Goal: Transaction & Acquisition: Obtain resource

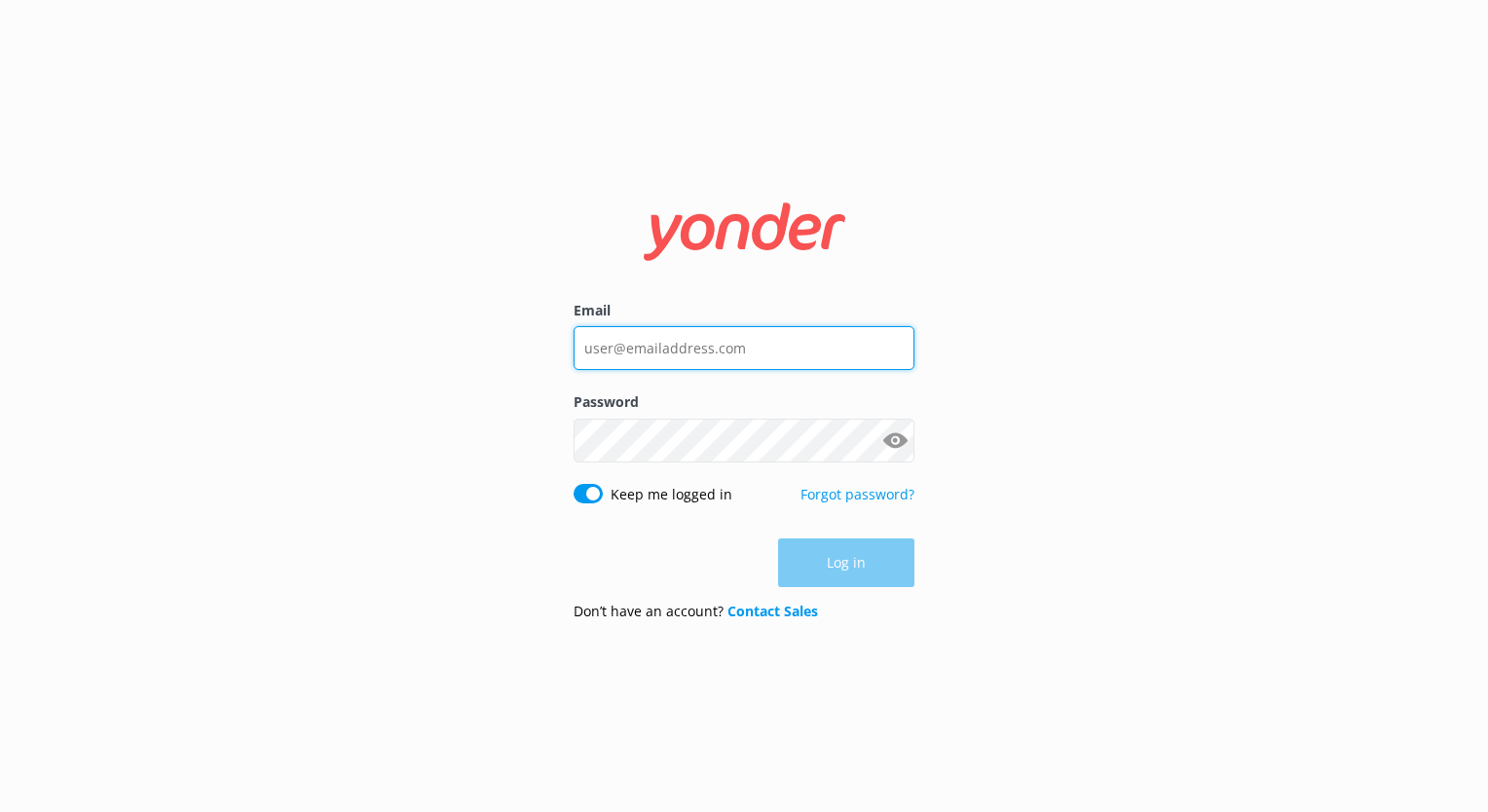
type input "[EMAIL_ADDRESS][DOMAIN_NAME]"
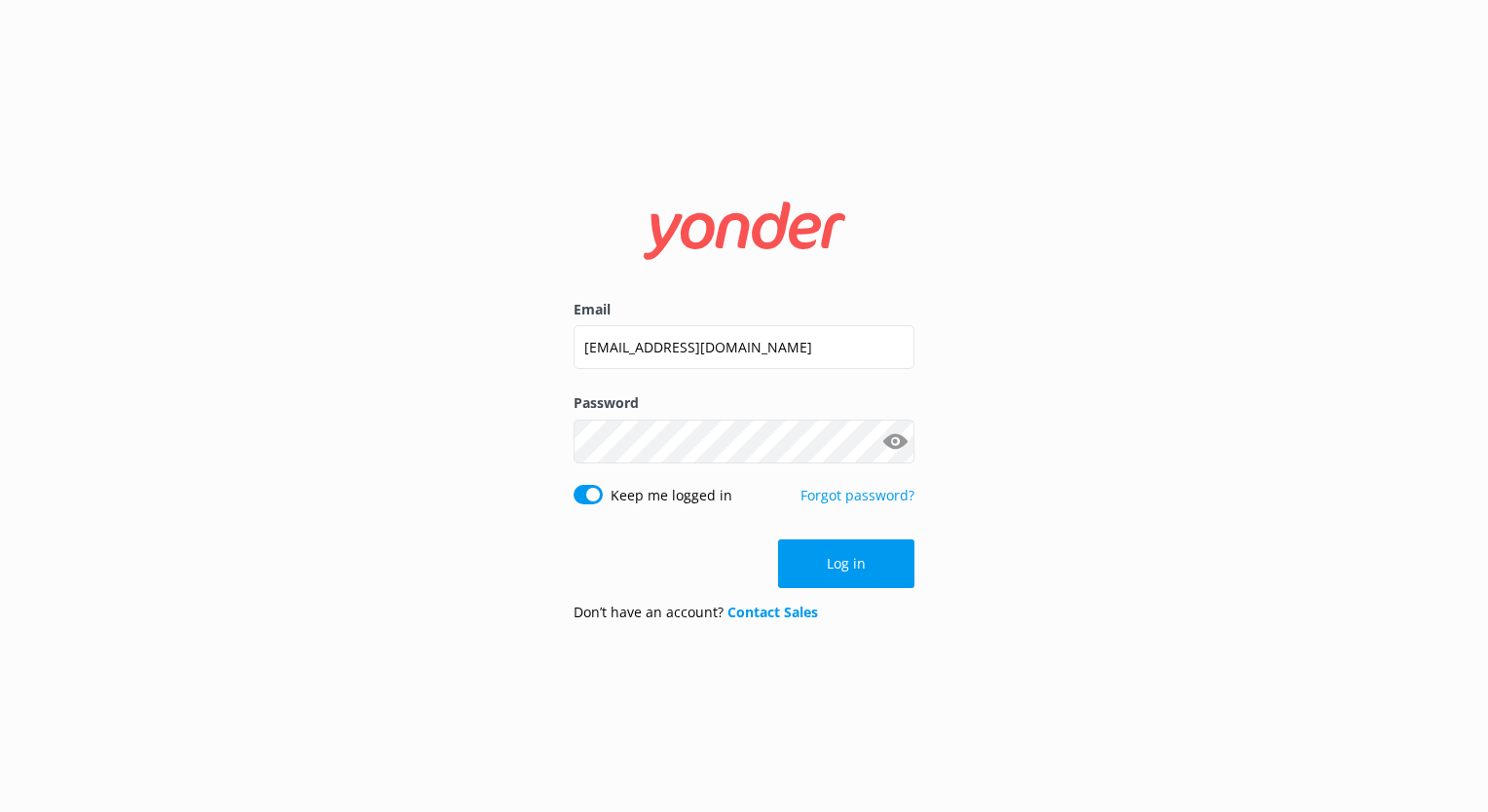
click at [841, 578] on div "Log in" at bounding box center [744, 562] width 341 height 49
click at [868, 547] on button "Log in" at bounding box center [846, 562] width 137 height 49
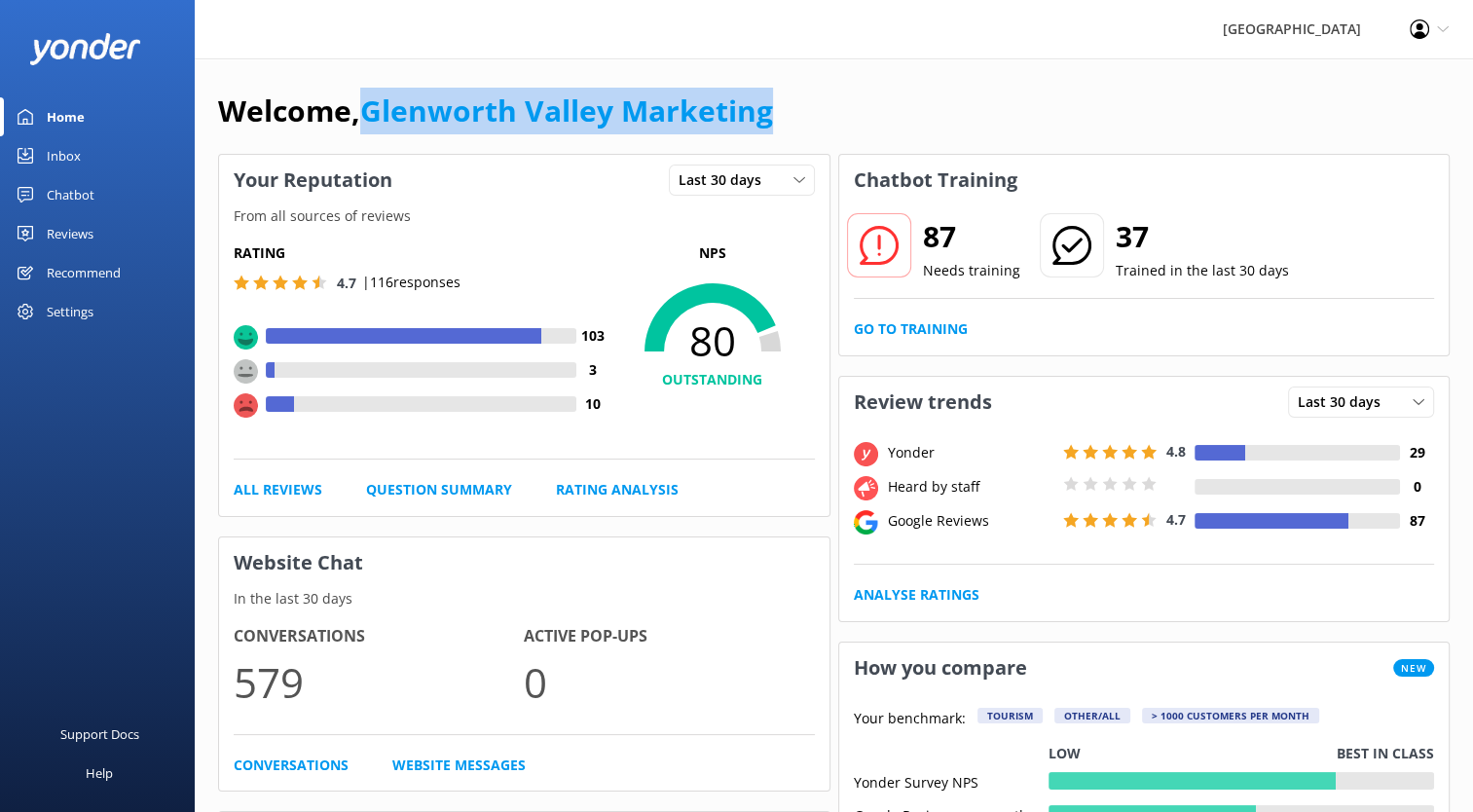
drag, startPoint x: 777, startPoint y: 118, endPoint x: 368, endPoint y: 124, distance: 409.0
click at [368, 124] on div "Welcome, [GEOGRAPHIC_DATA] Marketing" at bounding box center [833, 120] width 1231 height 66
click at [790, 122] on div "Welcome, [GEOGRAPHIC_DATA] Marketing" at bounding box center [833, 120] width 1231 height 66
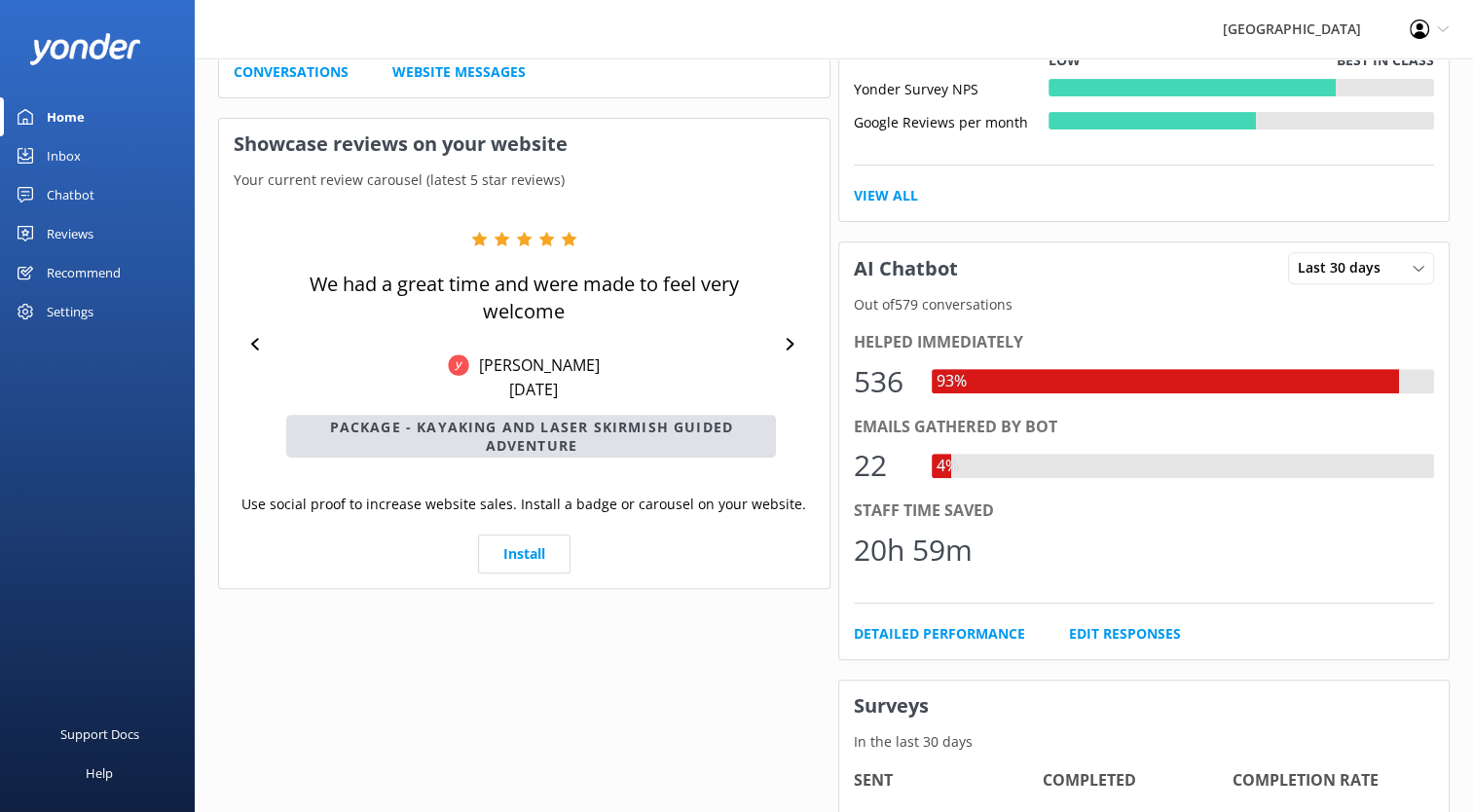
scroll to position [778, 0]
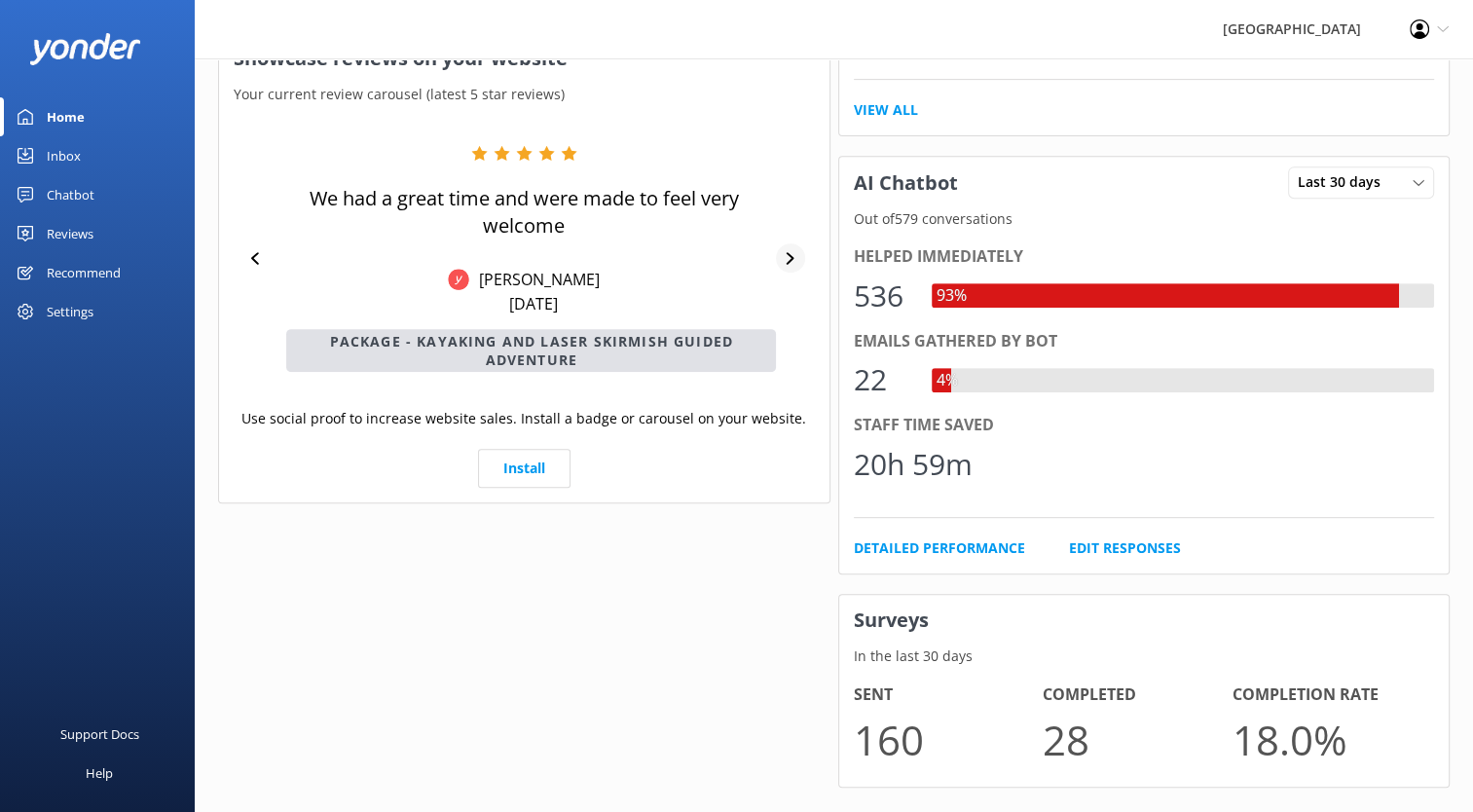
click at [793, 259] on icon at bounding box center [789, 258] width 13 height 13
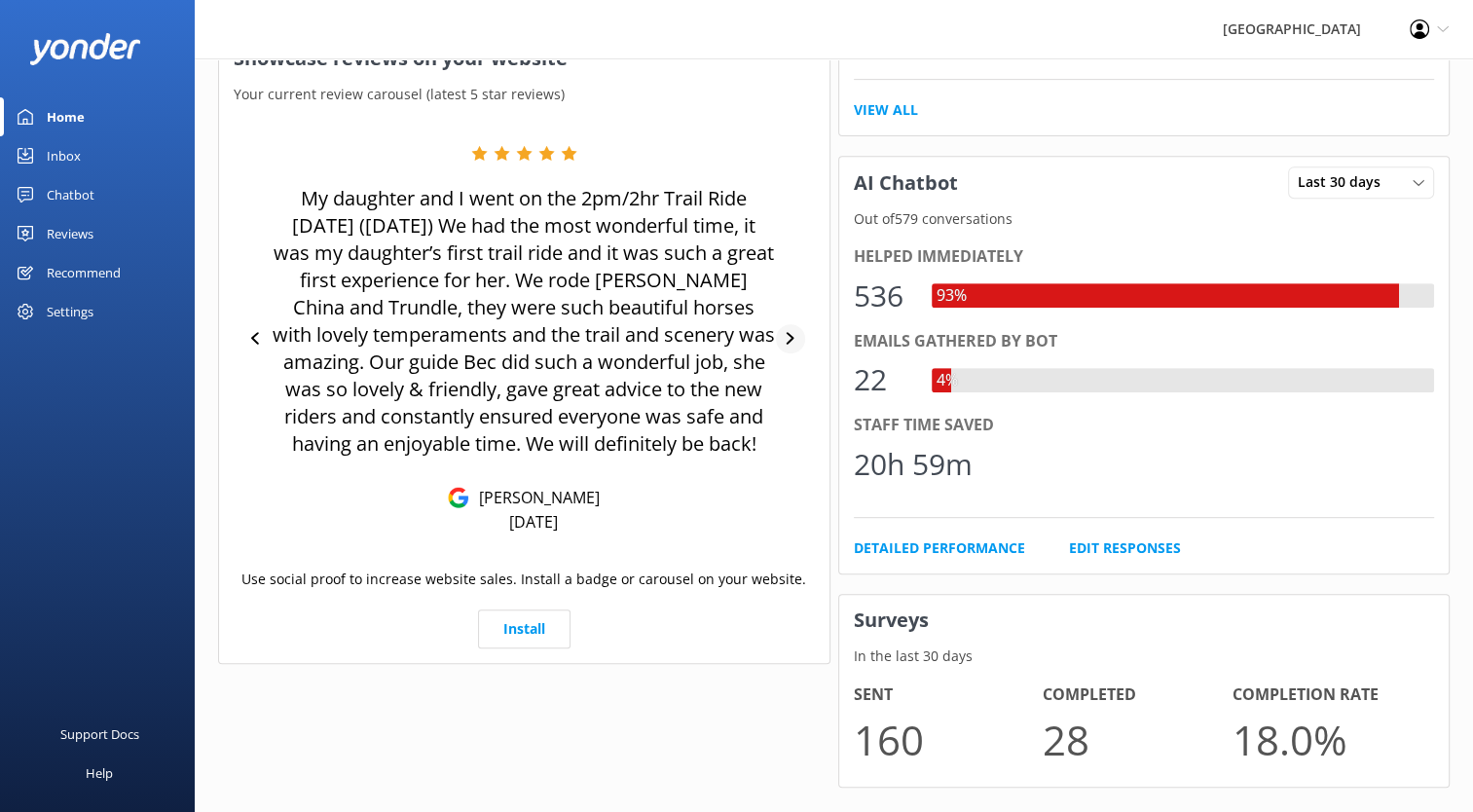
click at [794, 333] on icon at bounding box center [789, 338] width 13 height 13
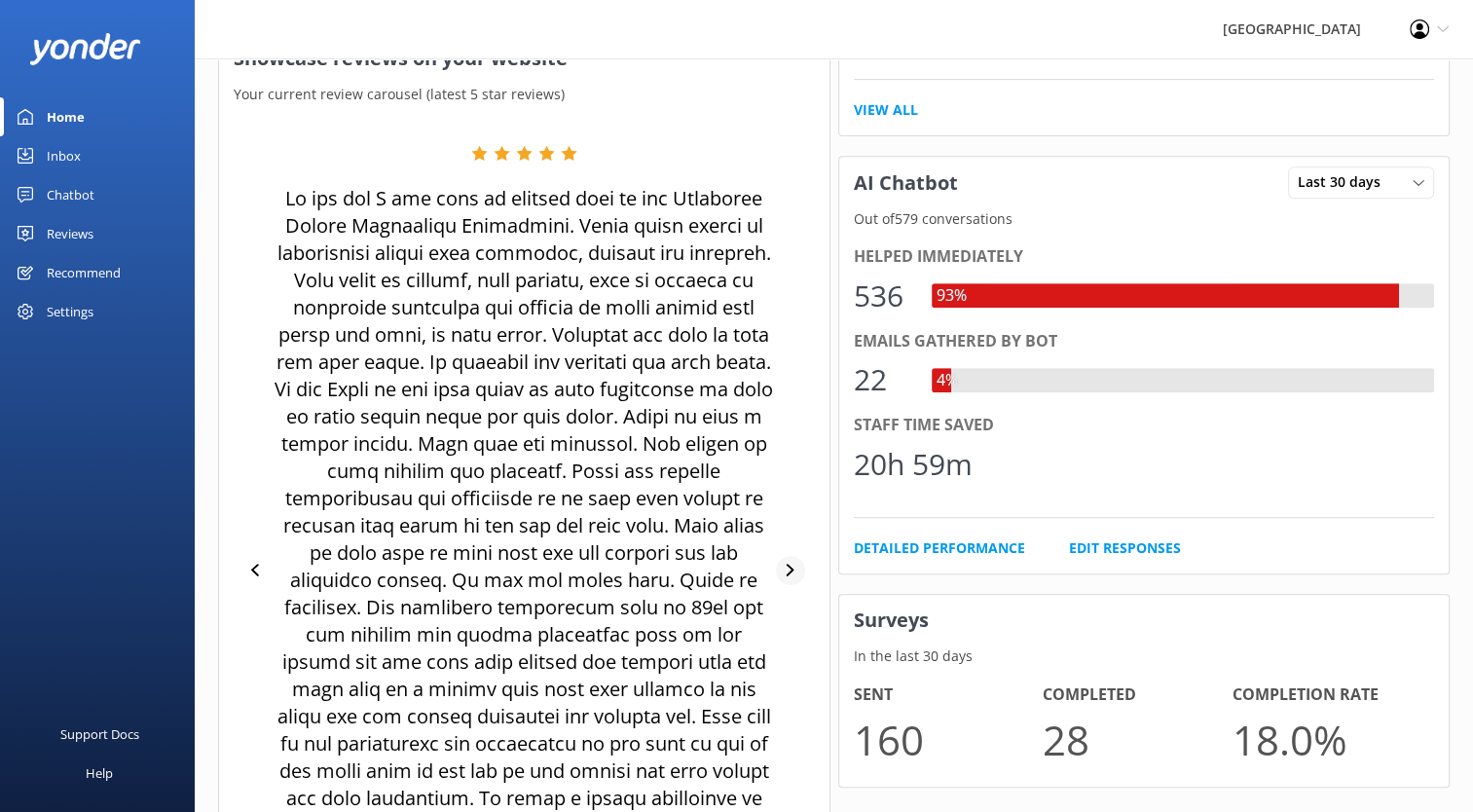
click at [783, 573] on div at bounding box center [789, 569] width 29 height 29
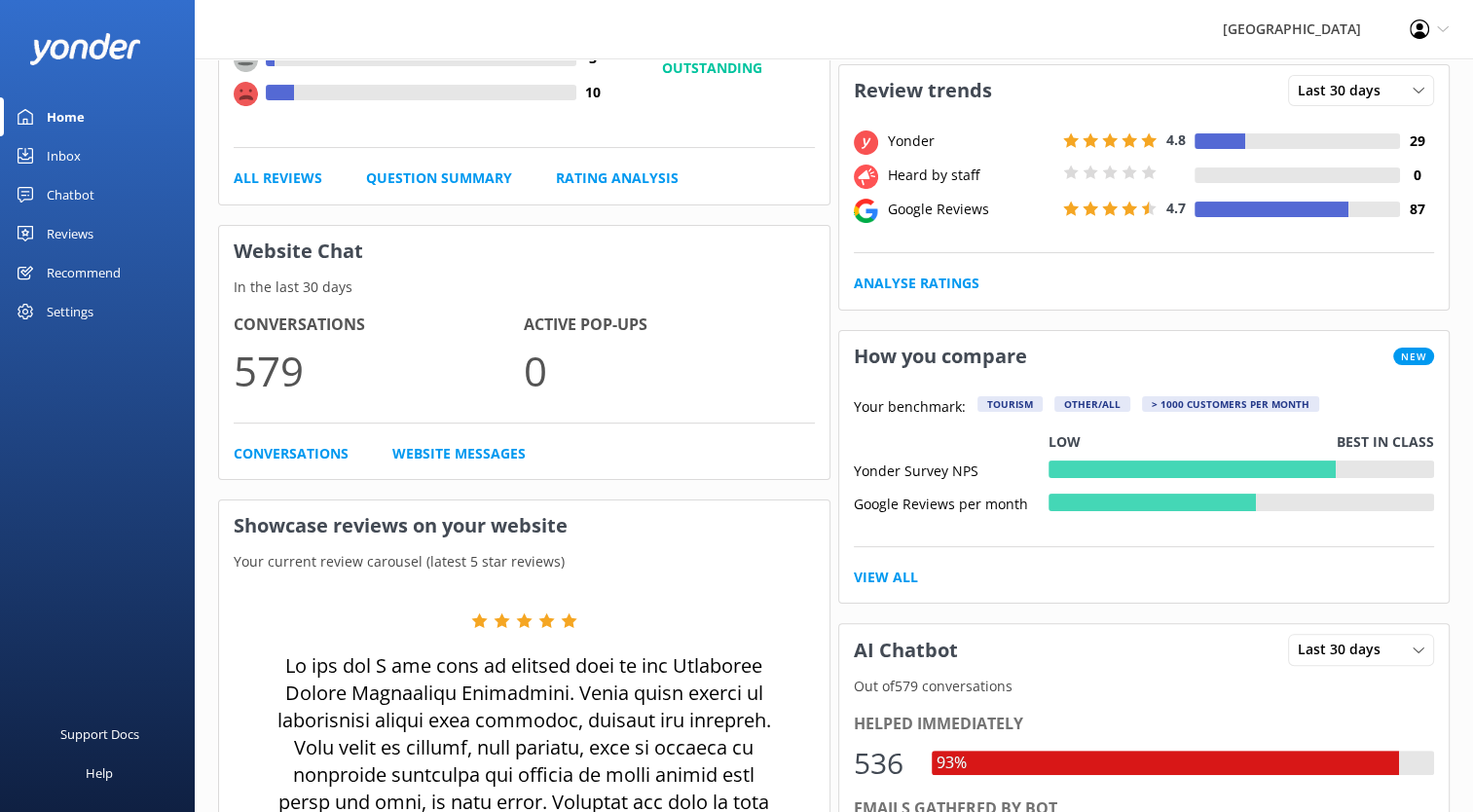
scroll to position [0, 0]
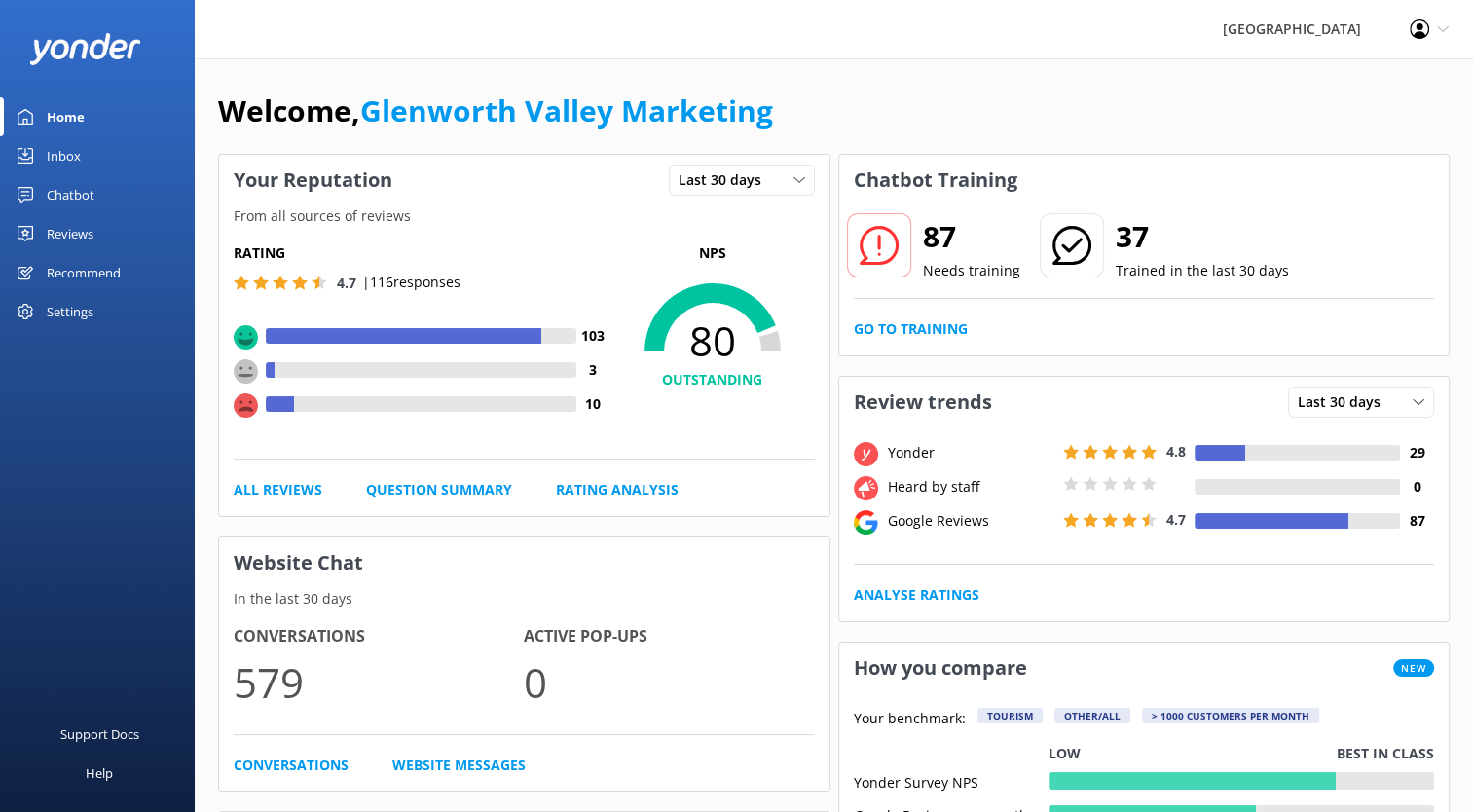
click at [74, 273] on div "Recommend" at bounding box center [83, 272] width 74 height 39
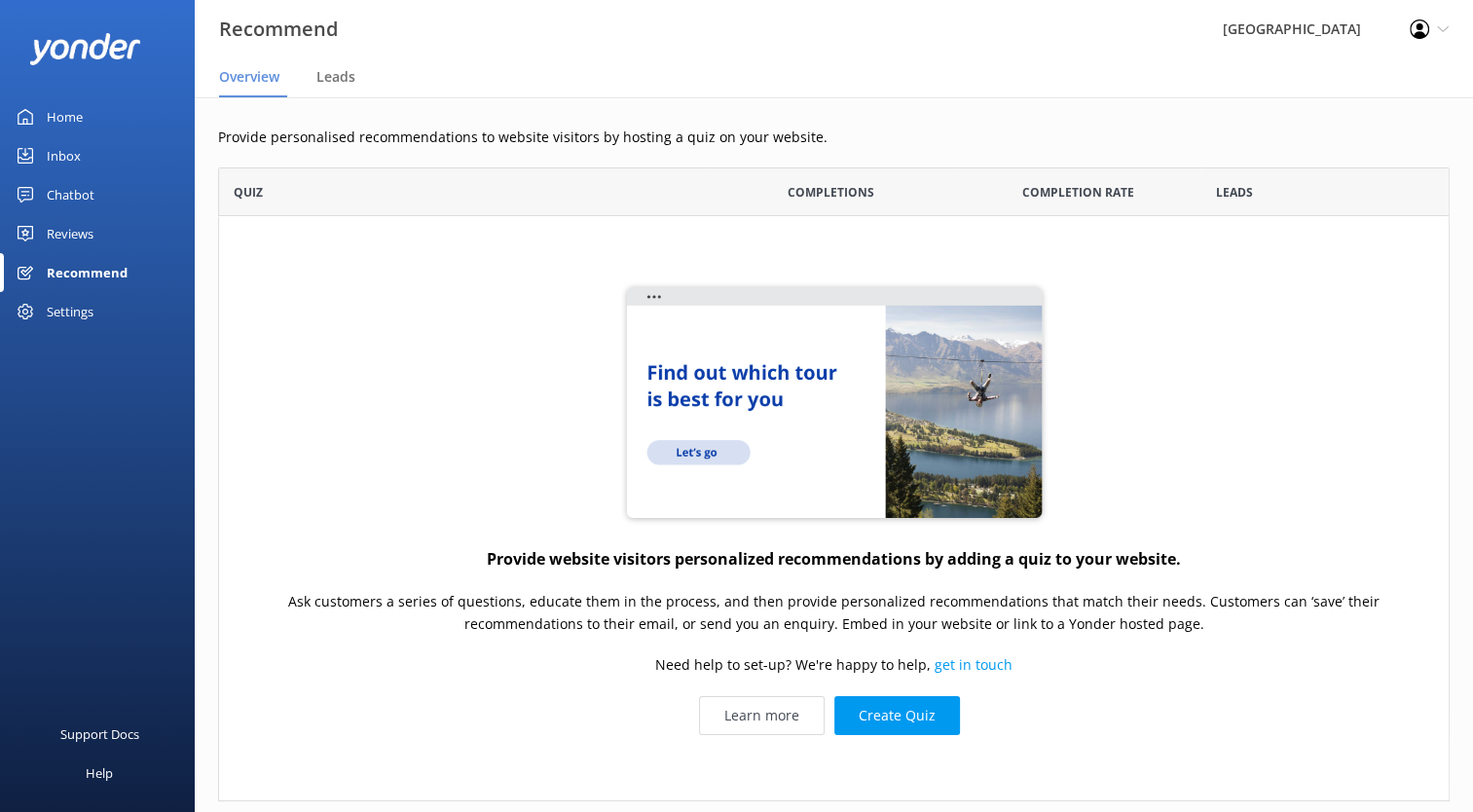
click at [69, 299] on div "Settings" at bounding box center [69, 311] width 47 height 39
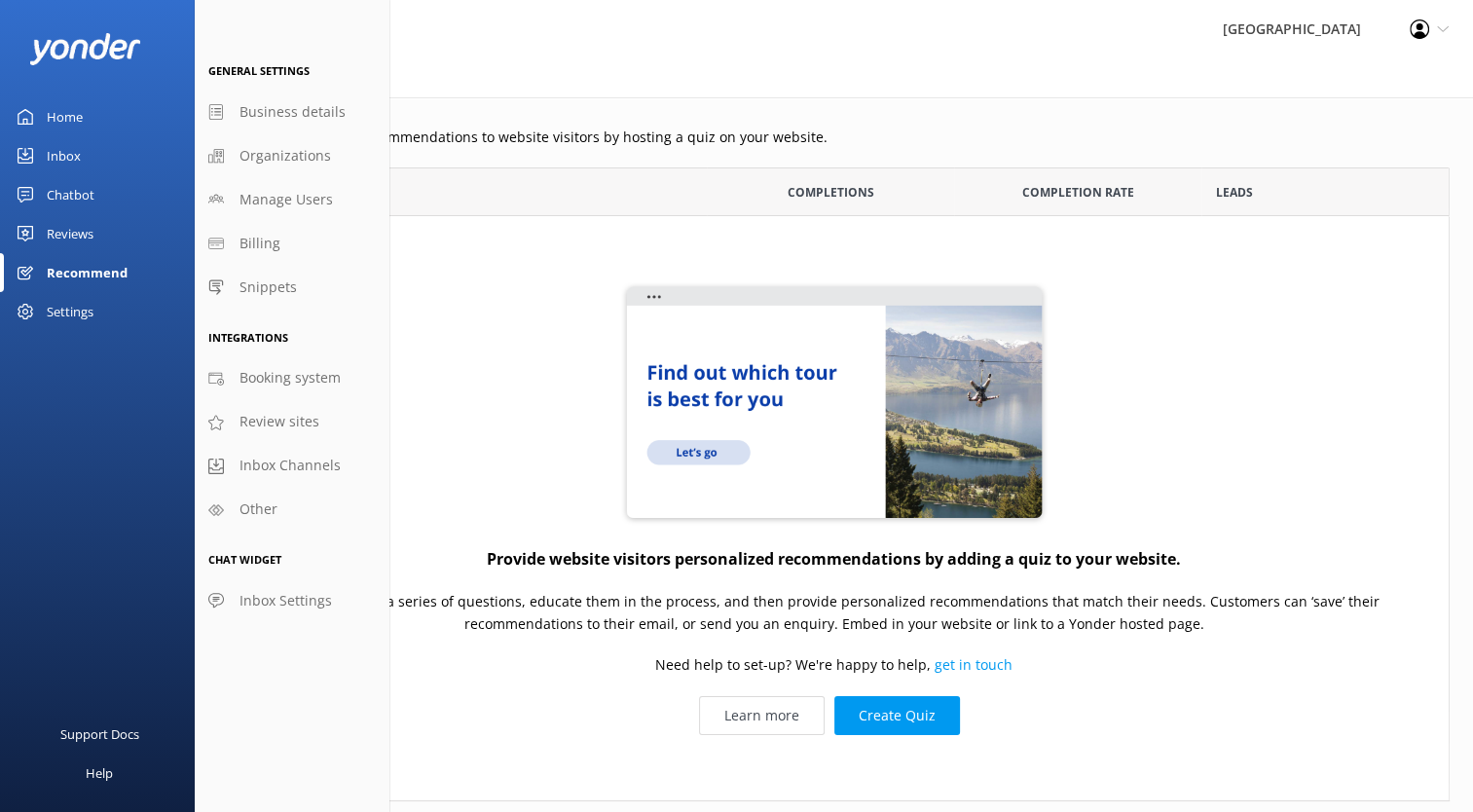
click at [77, 233] on div "Reviews" at bounding box center [69, 233] width 47 height 39
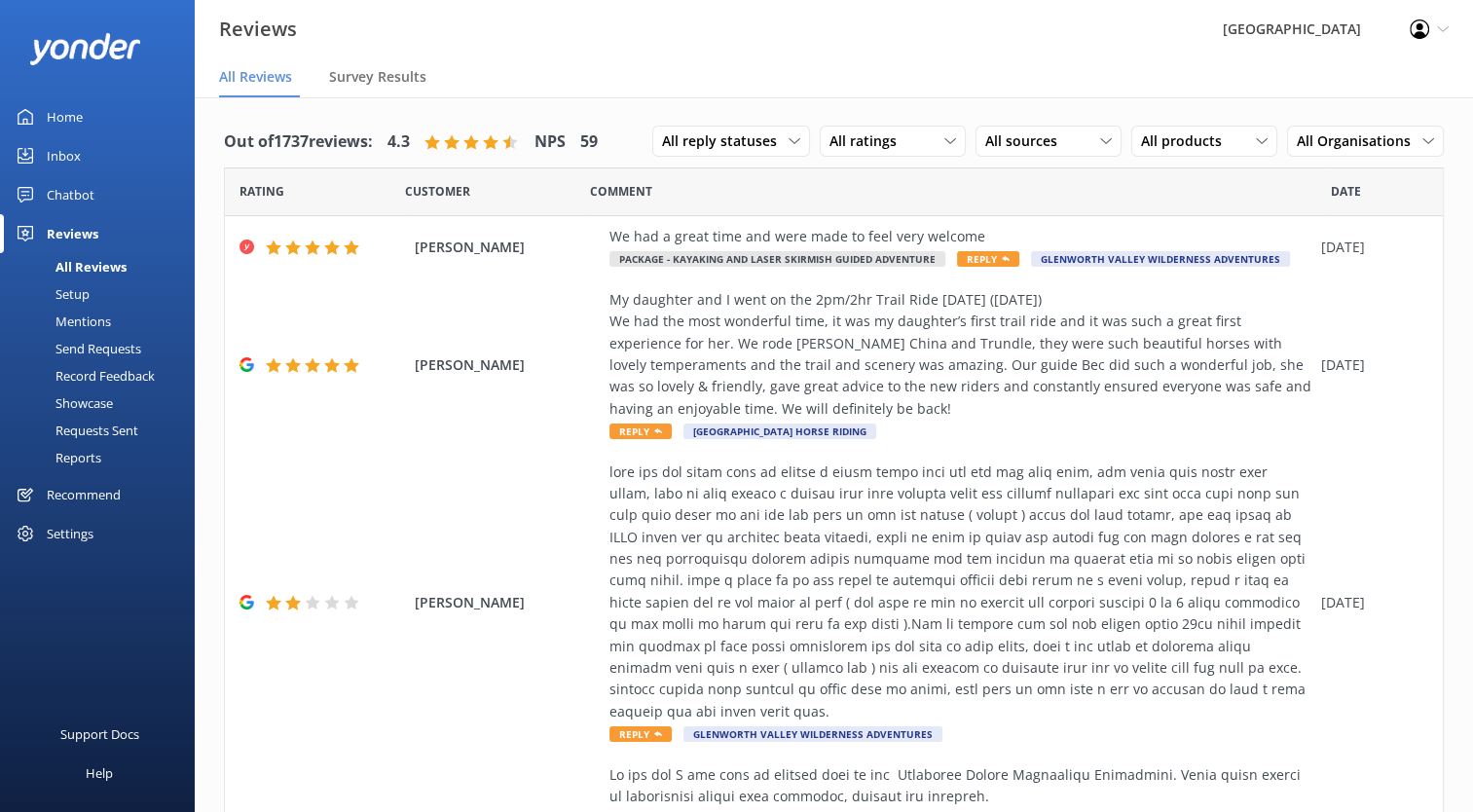
click at [85, 490] on div "Recommend" at bounding box center [83, 494] width 74 height 39
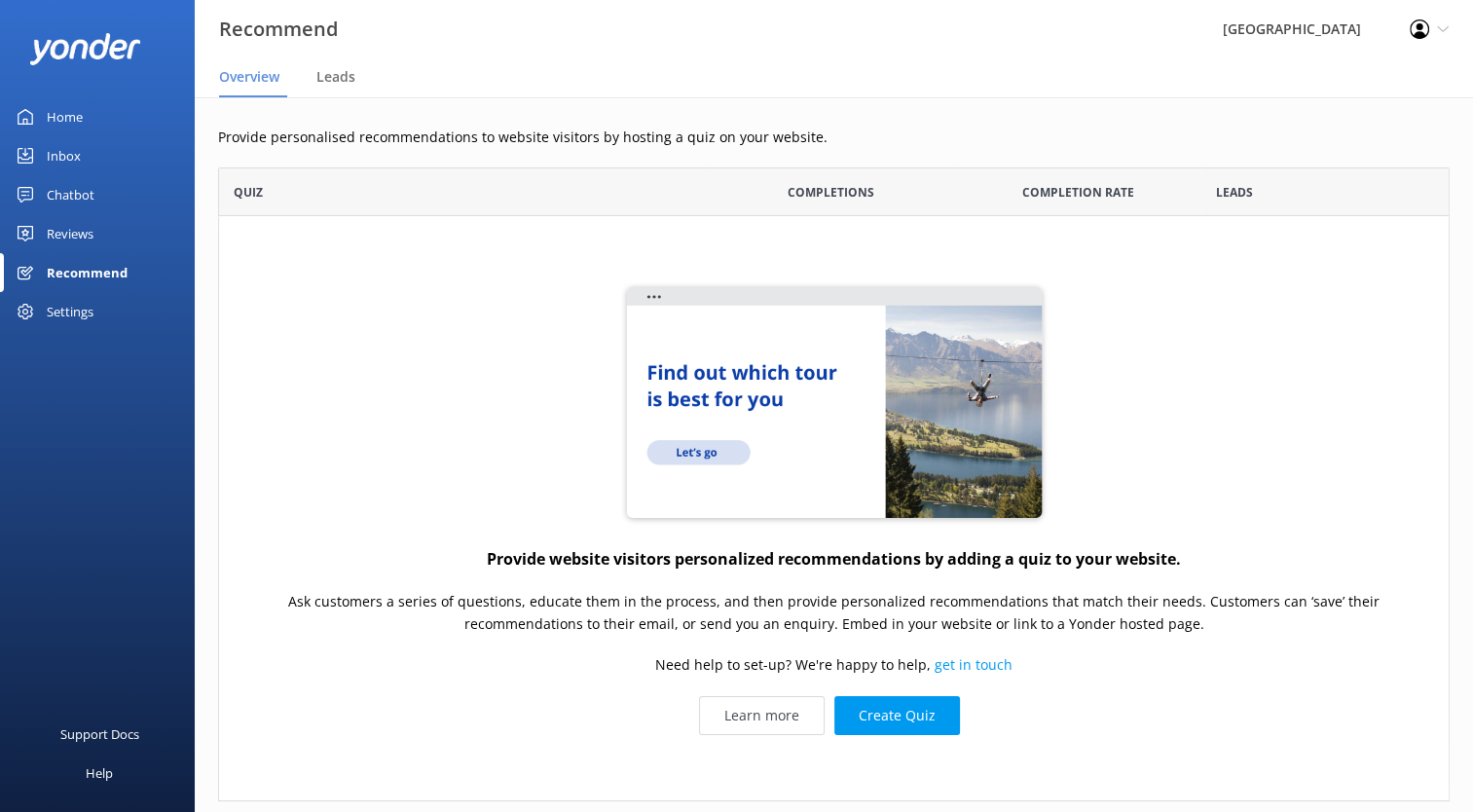
scroll to position [618, 1216]
click at [81, 157] on link "Inbox" at bounding box center [97, 155] width 195 height 39
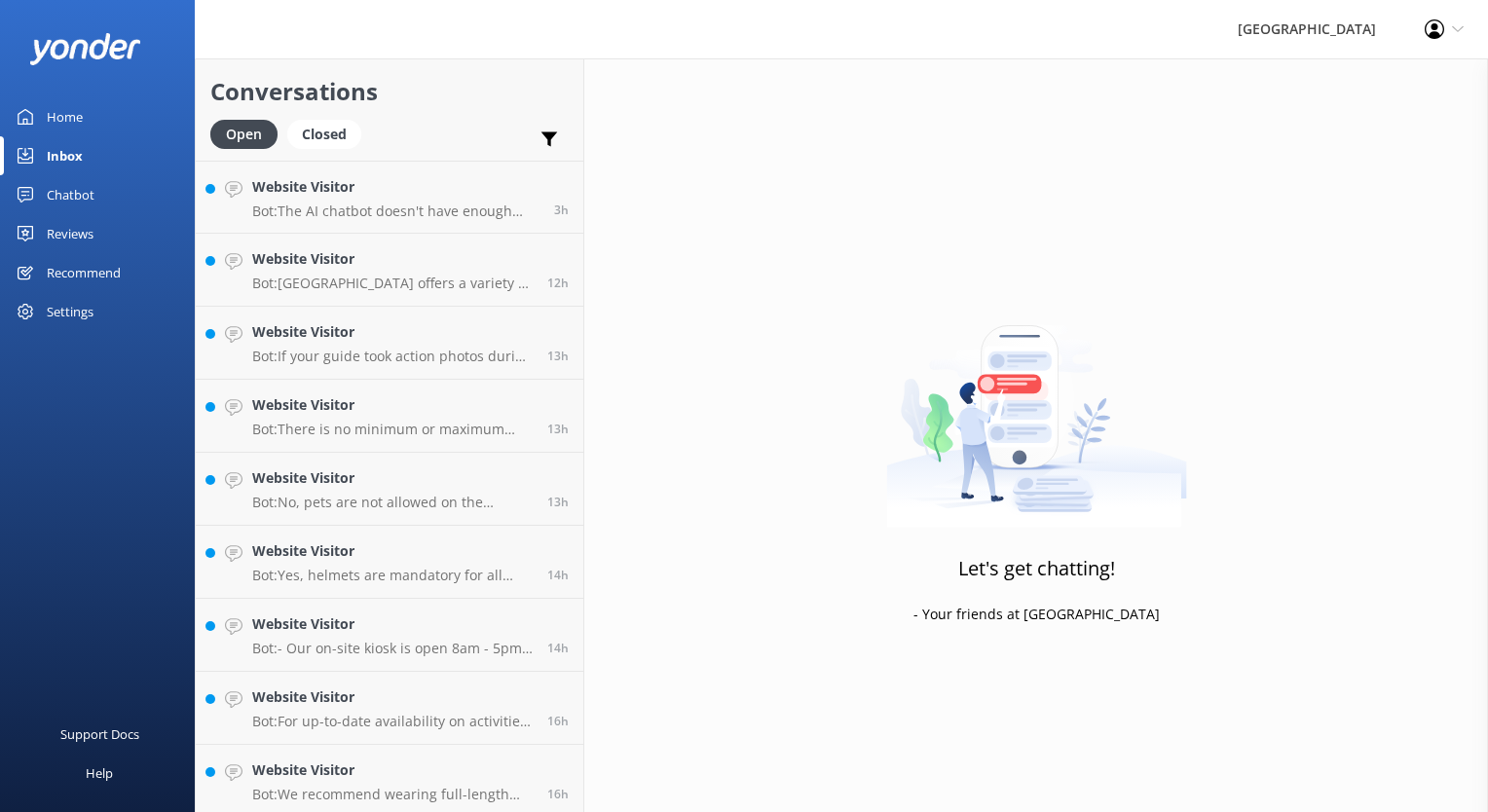
click at [82, 228] on div "Reviews" at bounding box center [69, 233] width 47 height 39
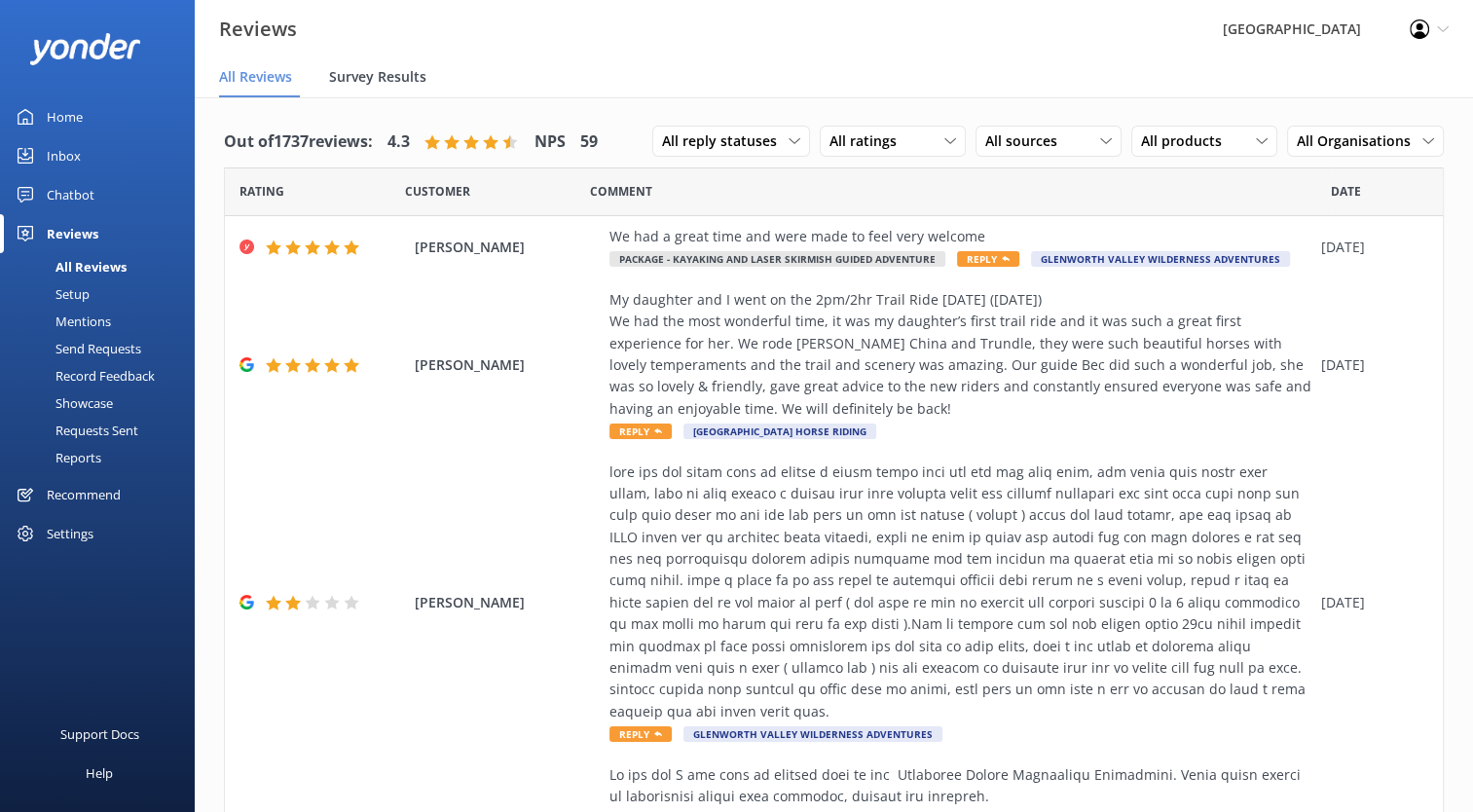
click at [372, 81] on span "Survey Results" at bounding box center [377, 77] width 97 height 20
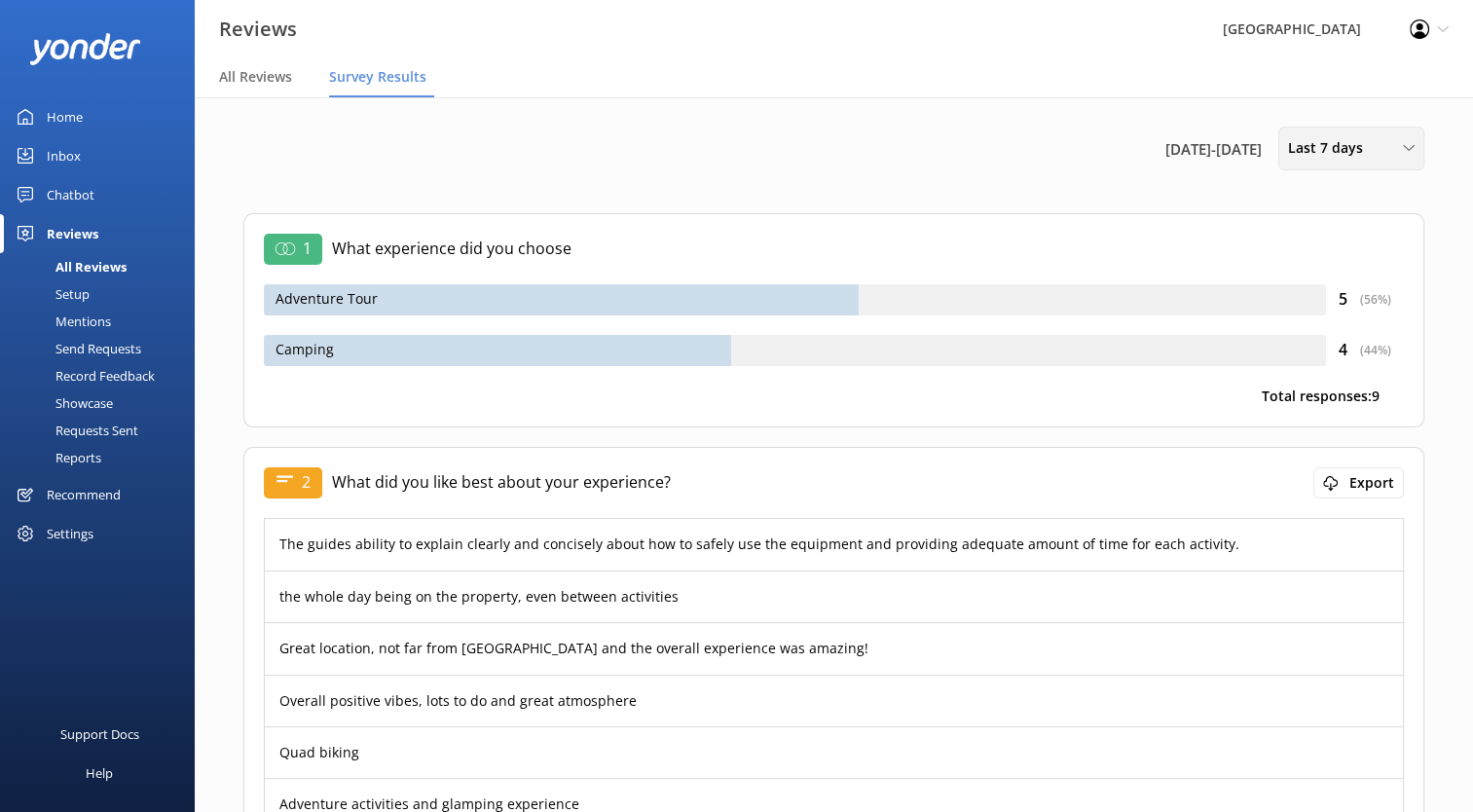
click at [1366, 144] on span "Last 7 days" at bounding box center [1330, 149] width 86 height 22
click at [101, 349] on div "Send Requests" at bounding box center [76, 349] width 130 height 28
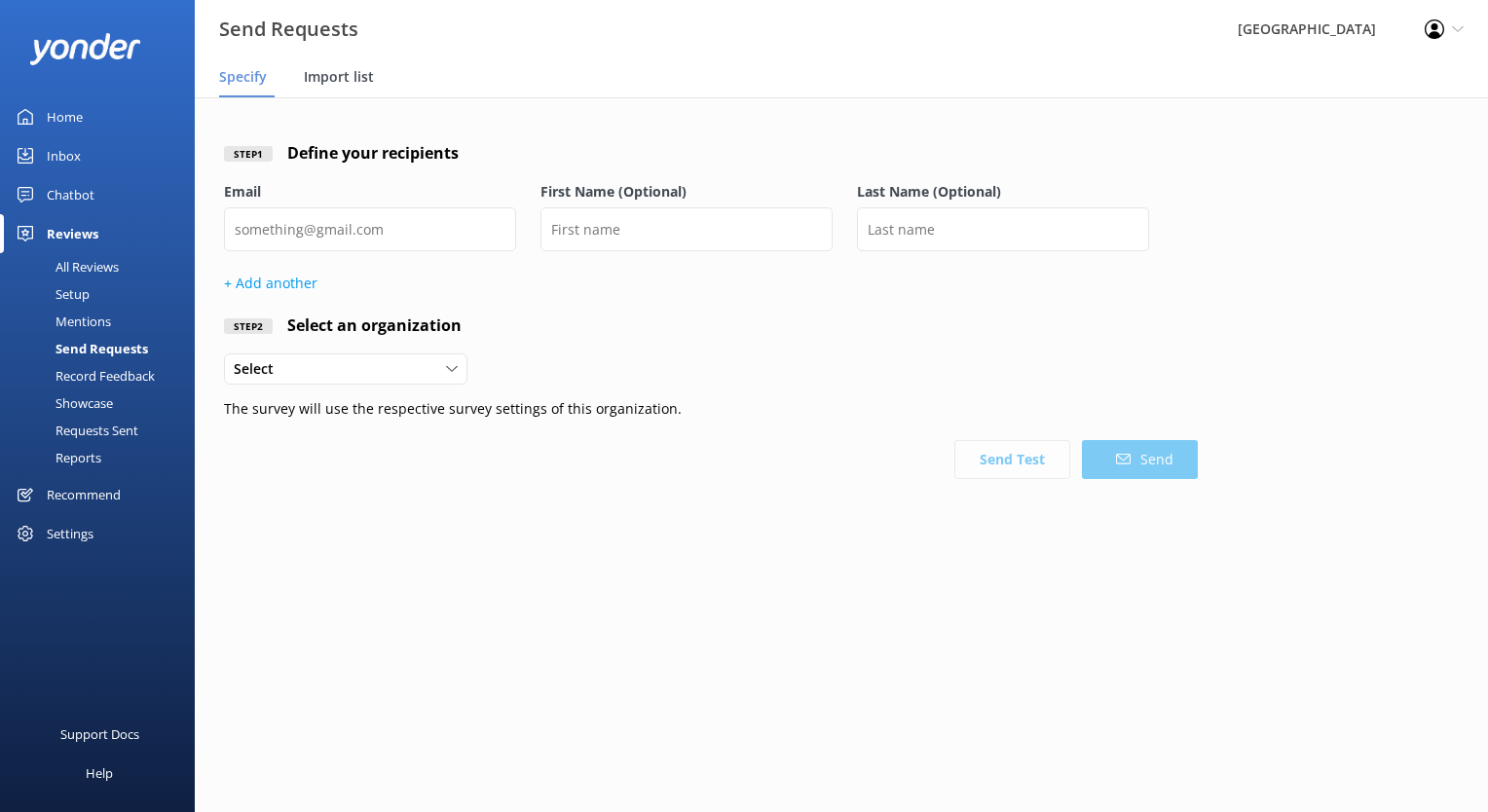
click at [343, 74] on span "Import list" at bounding box center [339, 77] width 70 height 20
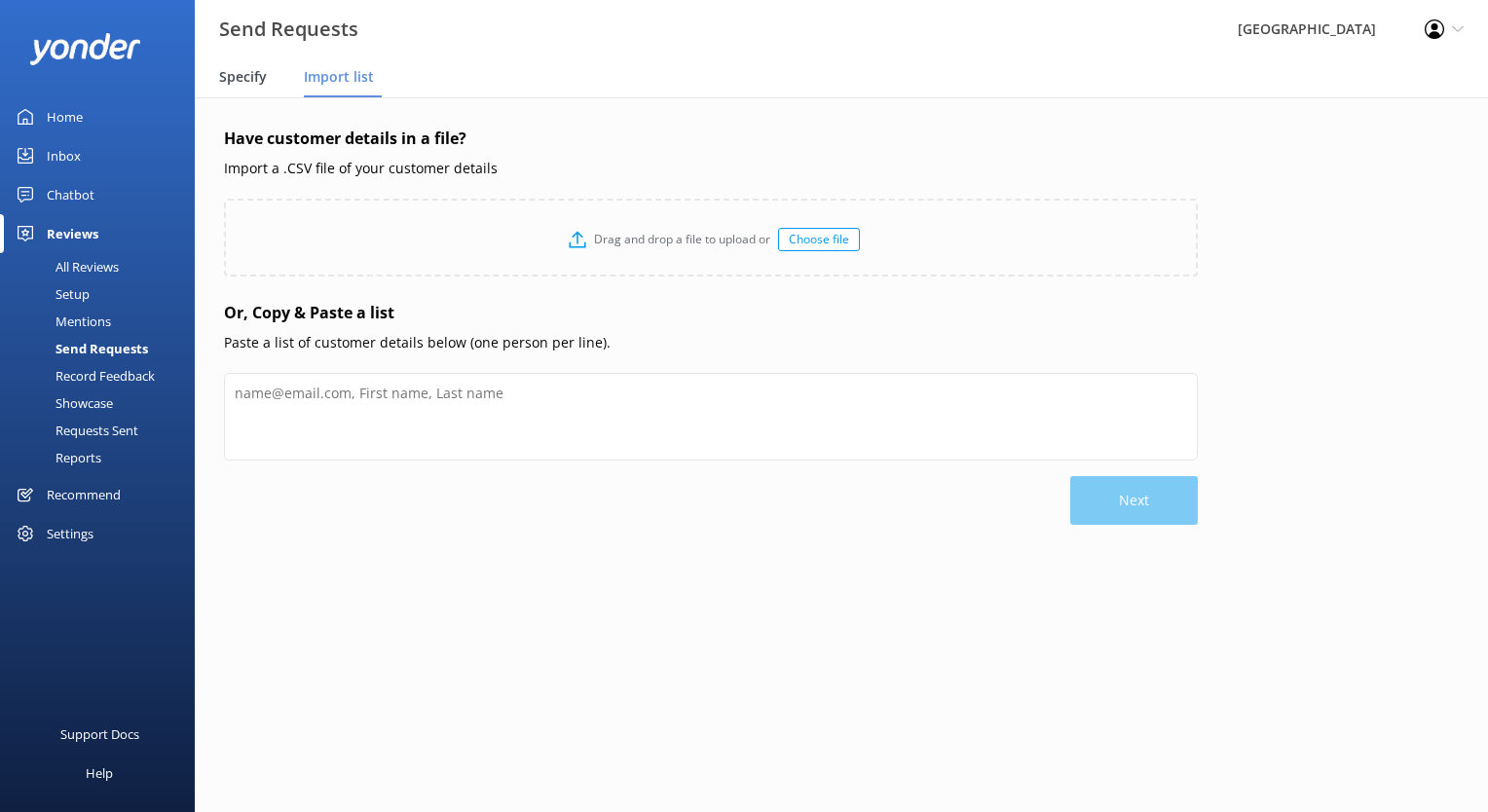
click at [234, 84] on span "Specify" at bounding box center [243, 77] width 48 height 20
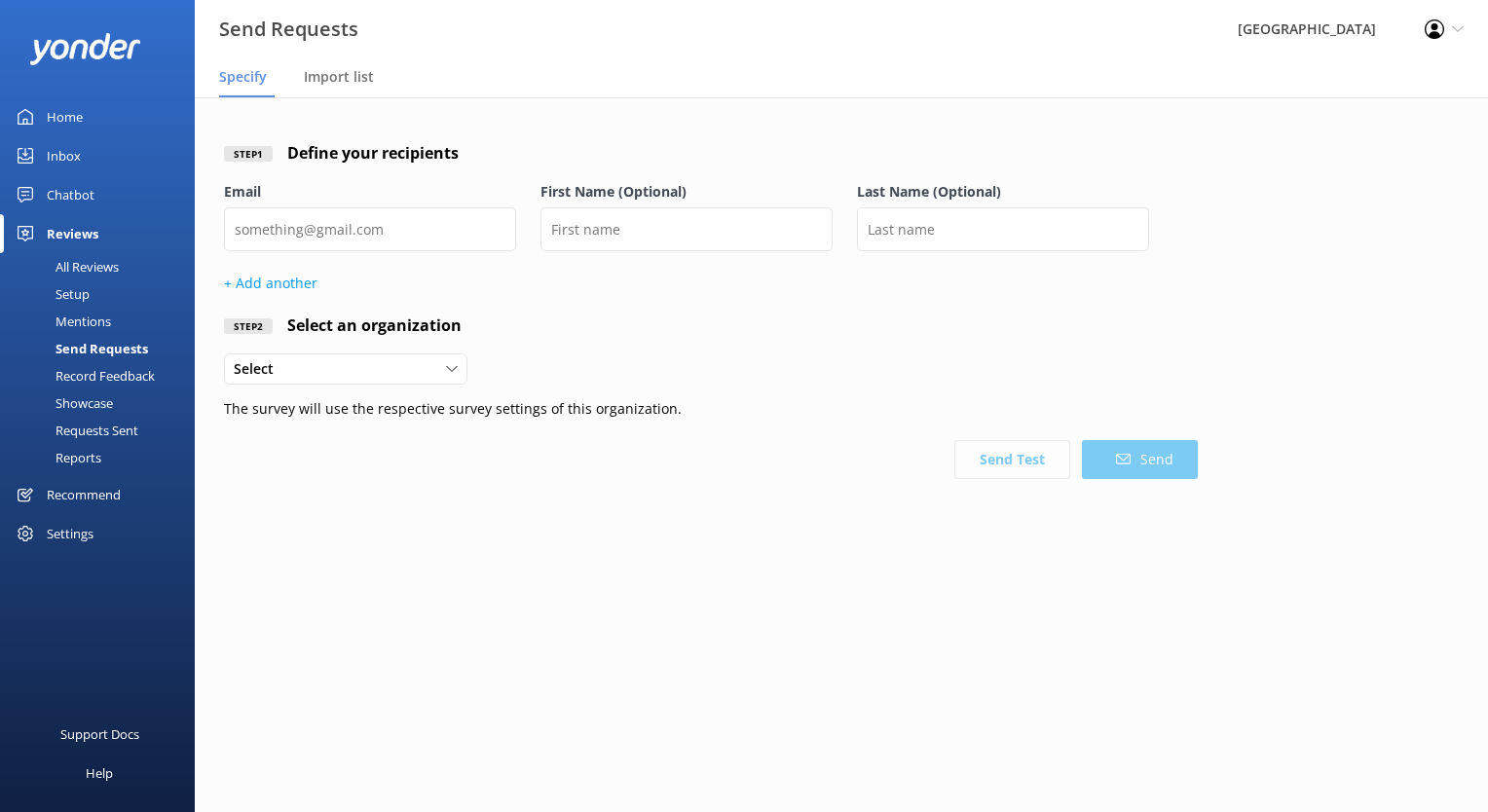
click at [535, 594] on div "Step 1 Define your recipients Email First Name (Optional) Last Name (Optional) …" at bounding box center [841, 360] width 1293 height 528
